Goal: Task Accomplishment & Management: Manage account settings

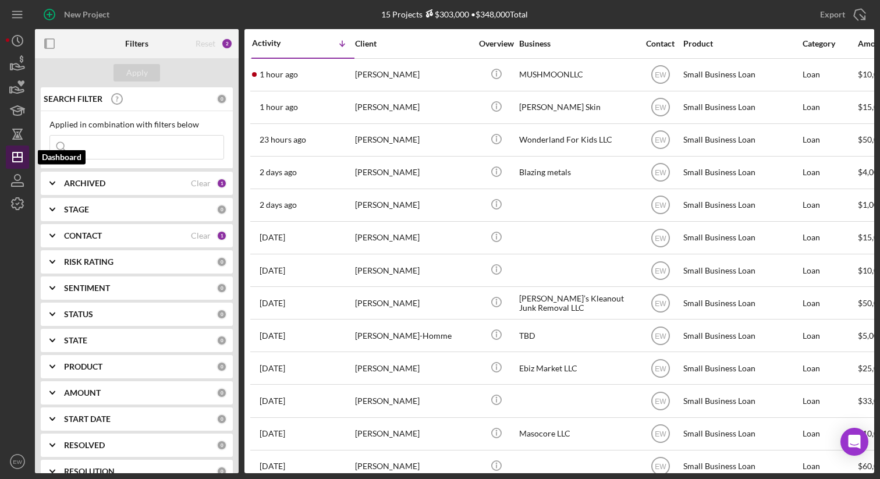
click at [19, 162] on polygon "button" at bounding box center [17, 157] width 9 height 9
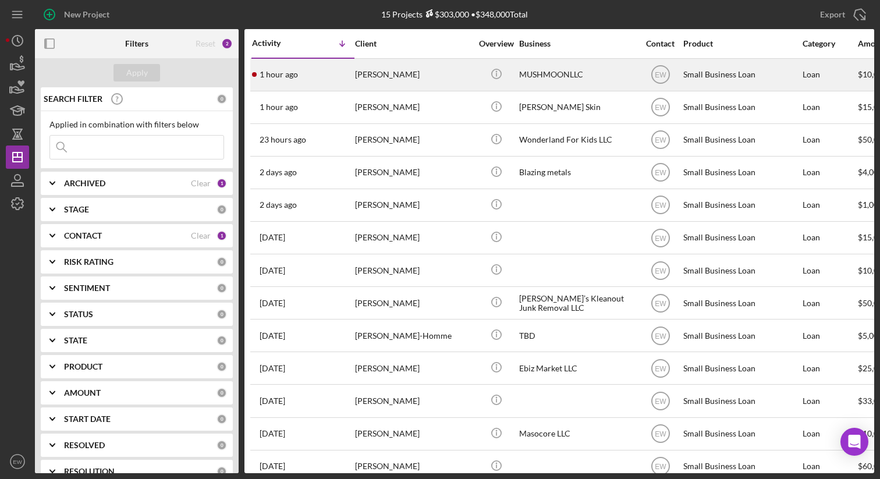
click at [329, 72] on div "1 hour ago [PERSON_NAME]" at bounding box center [303, 74] width 102 height 31
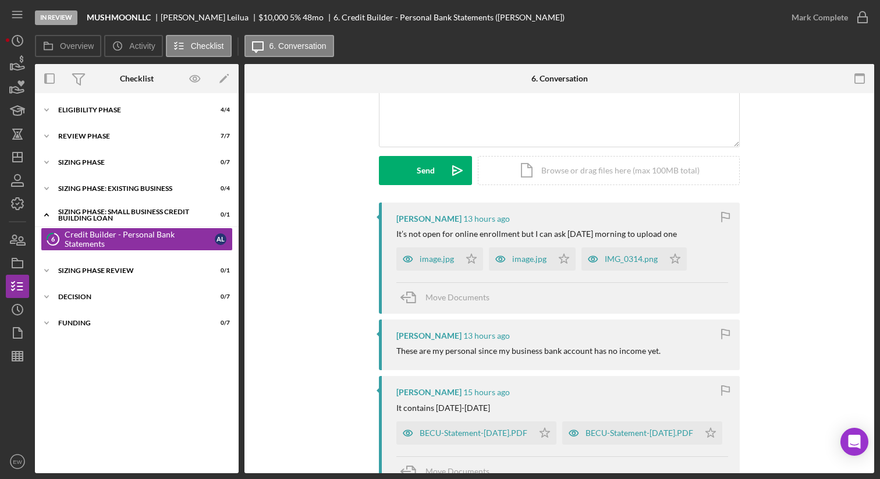
scroll to position [117, 0]
click at [425, 260] on div "image.jpg" at bounding box center [437, 260] width 34 height 9
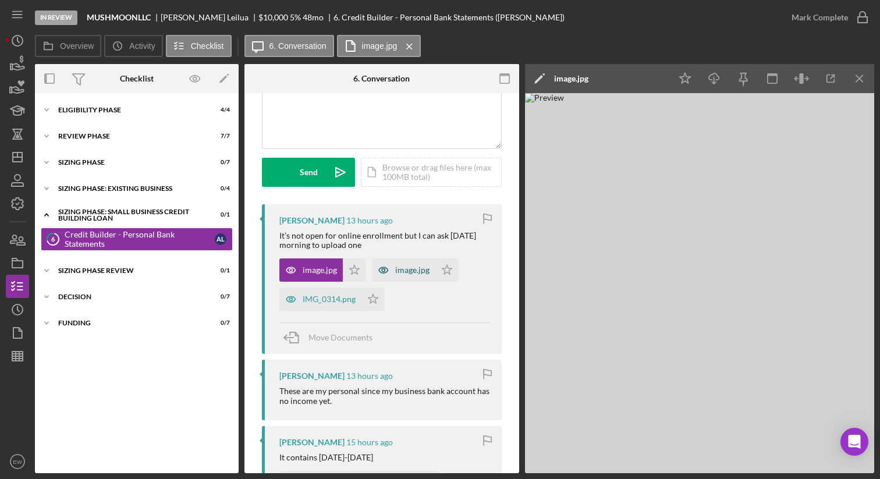
click at [408, 266] on div "image.jpg" at bounding box center [412, 269] width 34 height 9
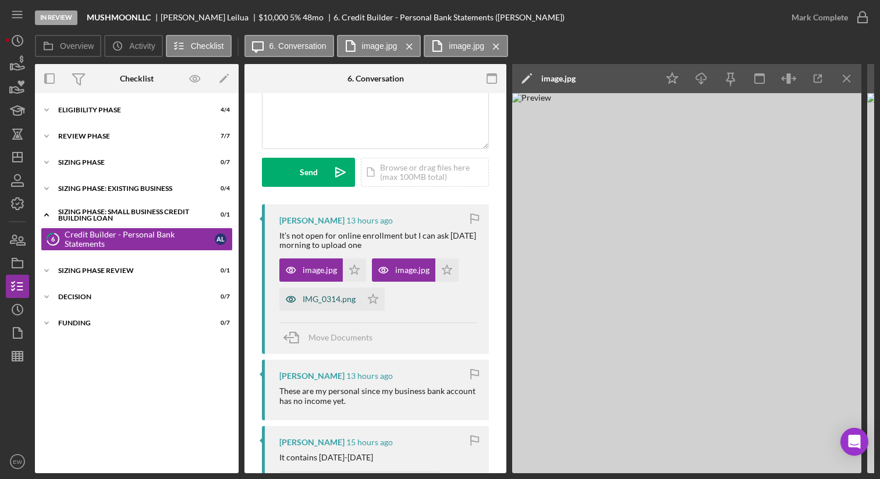
click at [329, 301] on div "IMG_0314.png" at bounding box center [329, 299] width 53 height 9
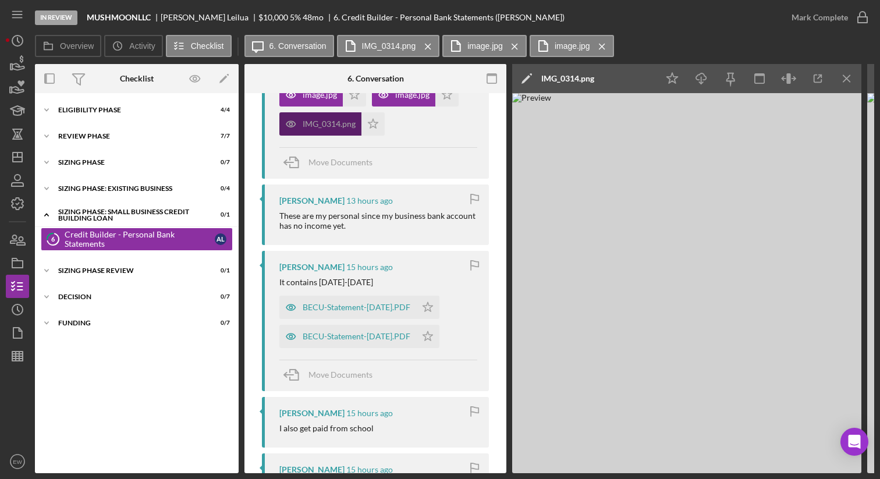
scroll to position [294, 0]
click at [329, 301] on div "BECU-Statement-[DATE].PDF" at bounding box center [357, 305] width 108 height 9
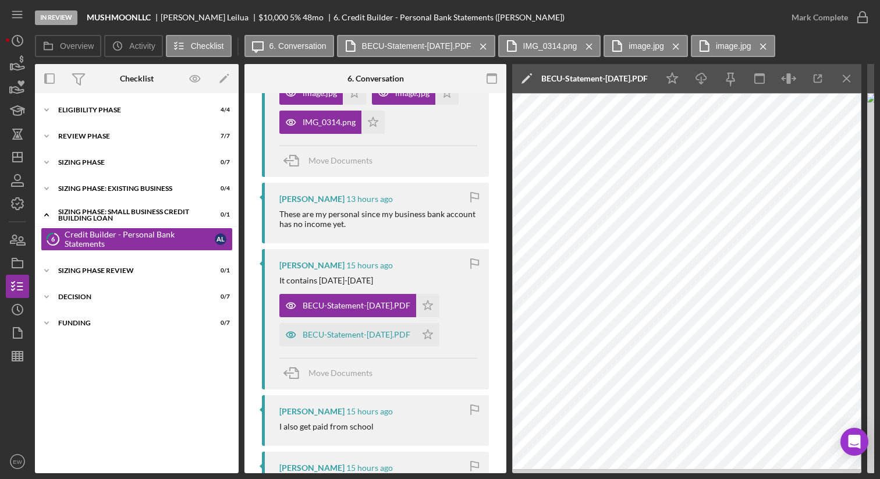
scroll to position [0, 6]
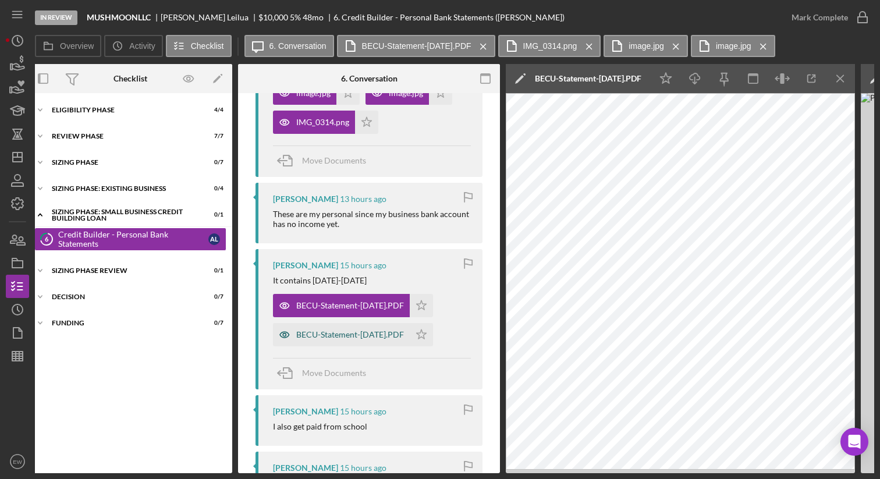
click at [358, 336] on div "BECU-Statement-[DATE].PDF" at bounding box center [350, 334] width 108 height 9
